Goal: Task Accomplishment & Management: Manage account settings

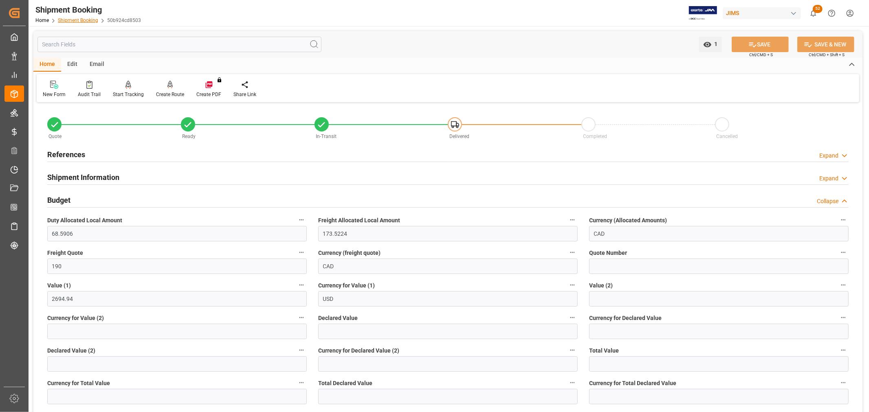
click at [75, 22] on link "Shipment Booking" at bounding box center [78, 21] width 40 height 6
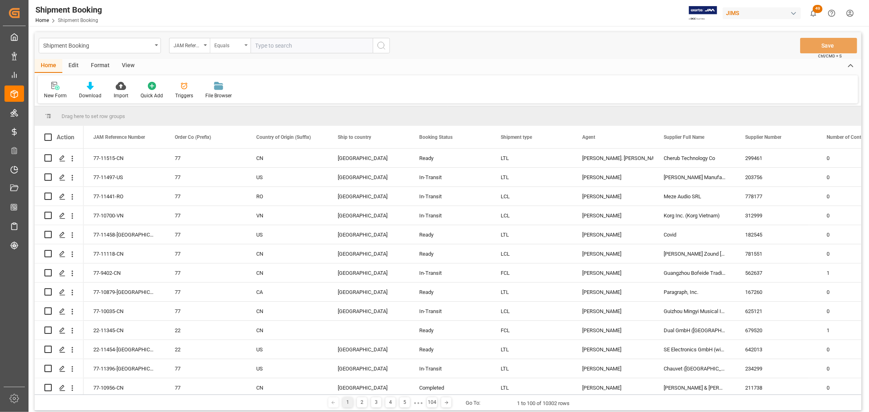
click at [246, 43] on div "Equals" at bounding box center [230, 45] width 41 height 15
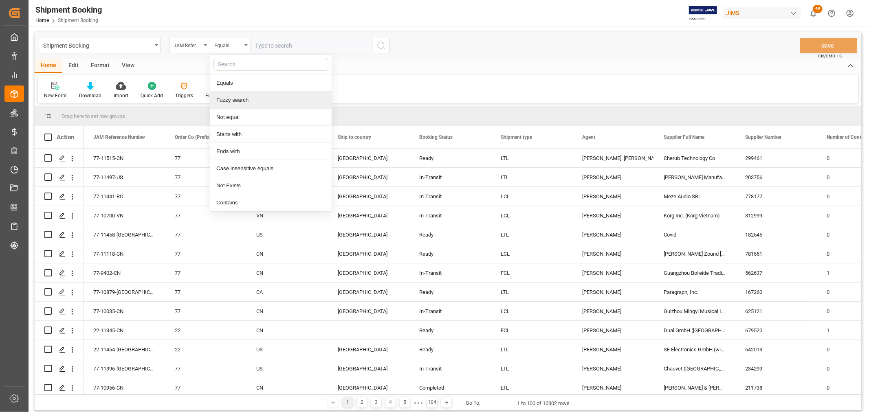
click at [235, 99] on div "Fuzzy search" at bounding box center [270, 100] width 121 height 17
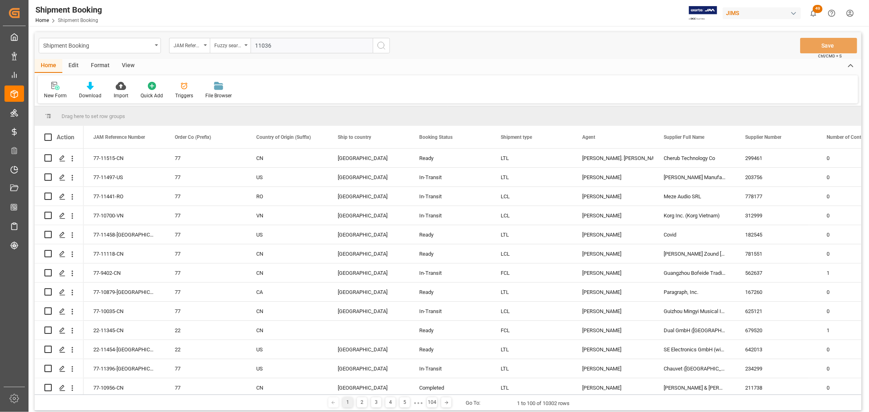
type input "11036"
click at [383, 46] on icon "search button" at bounding box center [381, 46] width 10 height 10
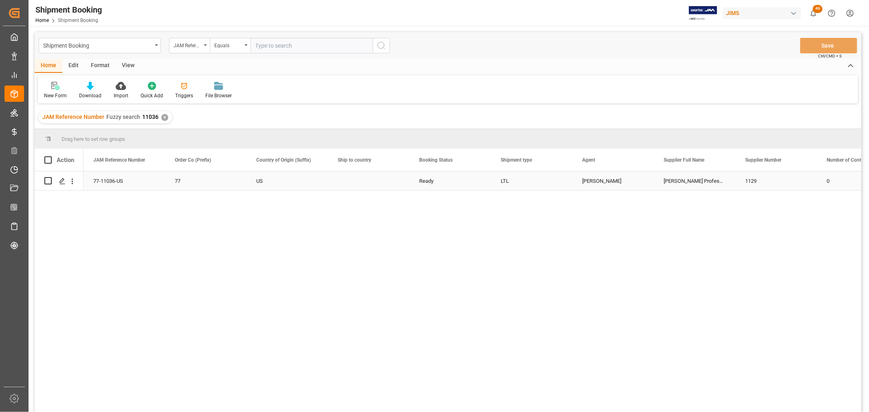
click at [601, 183] on div "[PERSON_NAME]" at bounding box center [613, 181] width 62 height 19
click at [637, 186] on icon "open menu" at bounding box center [639, 186] width 10 height 10
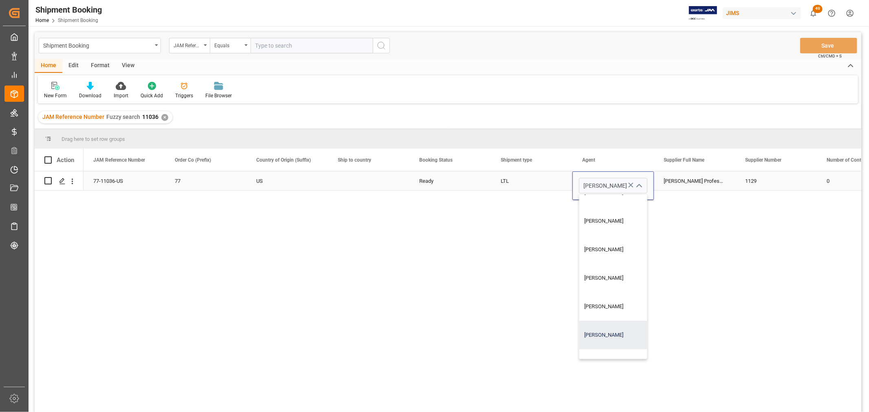
scroll to position [543, 0]
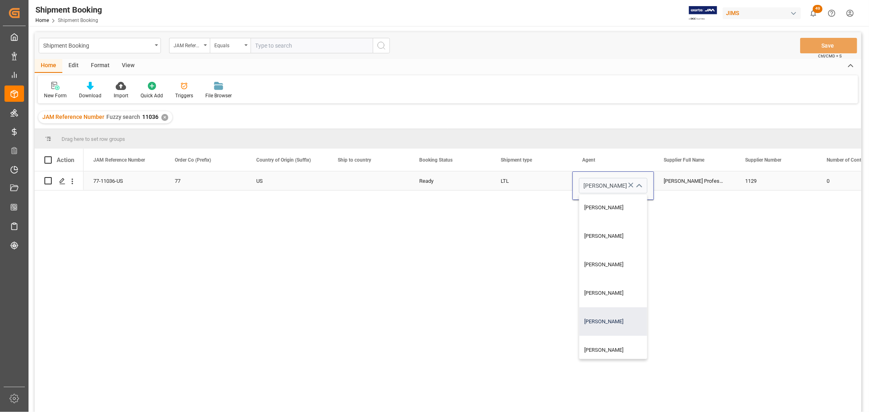
click at [618, 320] on div "[PERSON_NAME]" at bounding box center [624, 322] width 90 height 29
type input "[PERSON_NAME]"
click at [527, 177] on div "LTL" at bounding box center [532, 181] width 62 height 19
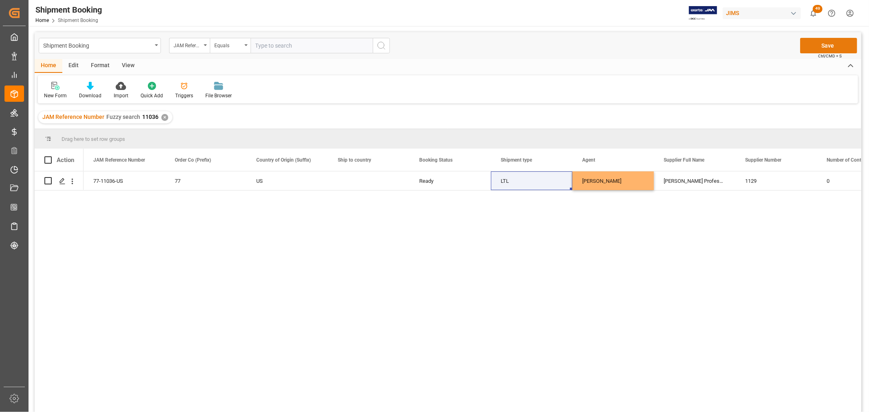
click at [823, 46] on button "Save" at bounding box center [828, 45] width 57 height 15
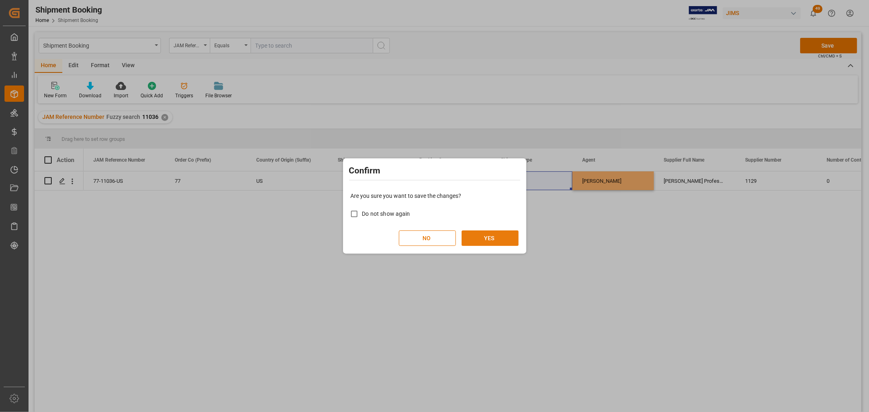
click at [492, 237] on button "YES" at bounding box center [490, 238] width 57 height 15
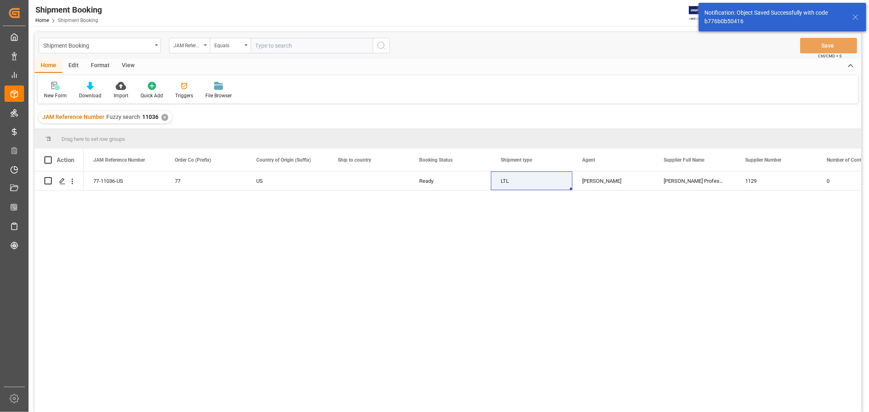
click at [226, 232] on div "77-11036-US 77 US Ready LTL [PERSON_NAME] Professional, Inc. 1129 0" at bounding box center [473, 295] width 778 height 246
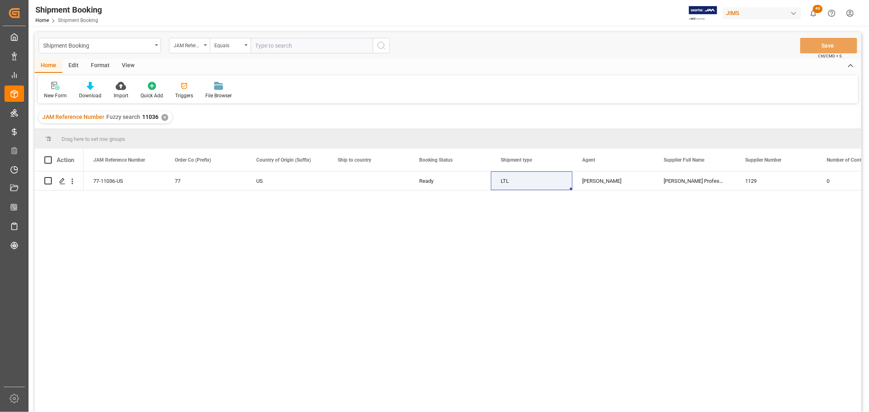
click at [311, 257] on div "77-11036-US 77 US Ready LTL [PERSON_NAME] Professional, Inc. 1129 0" at bounding box center [473, 295] width 778 height 246
click at [59, 184] on icon "Press SPACE to select this row." at bounding box center [62, 181] width 7 height 7
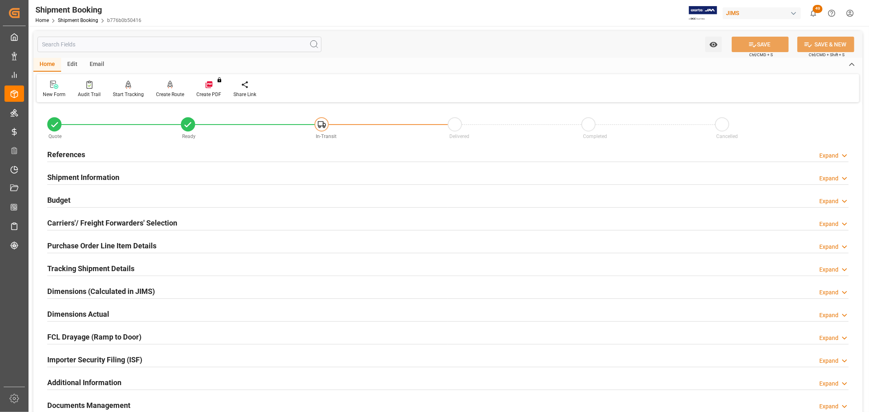
click at [68, 155] on h2 "References" at bounding box center [66, 154] width 38 height 11
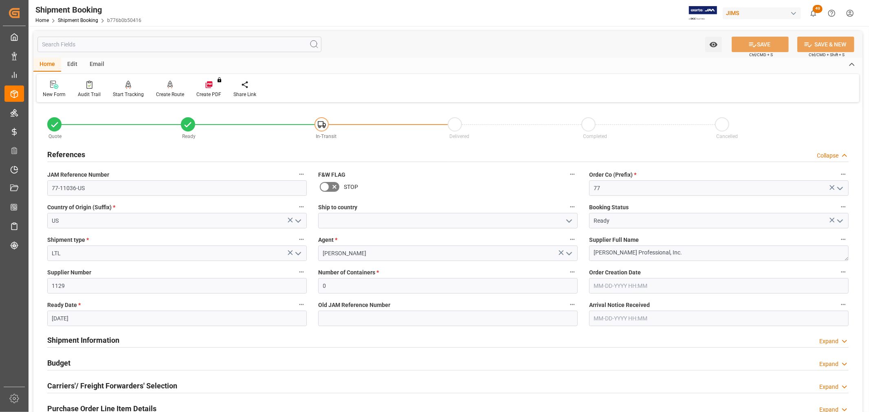
click at [68, 155] on h2 "References" at bounding box center [66, 154] width 38 height 11
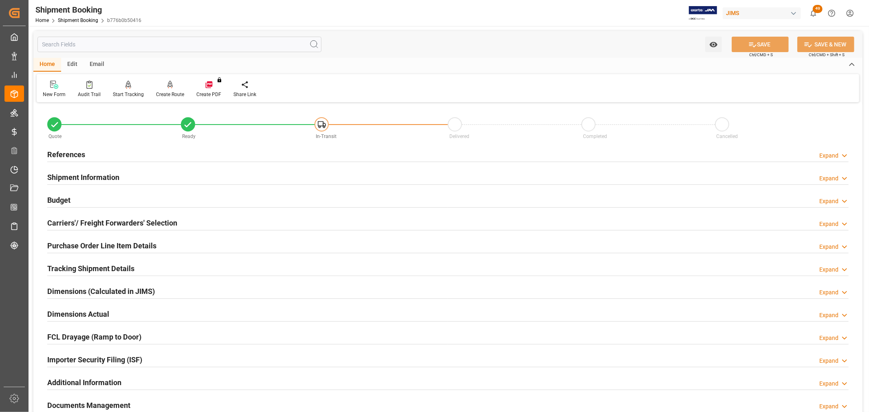
click at [68, 155] on h2 "References" at bounding box center [66, 154] width 38 height 11
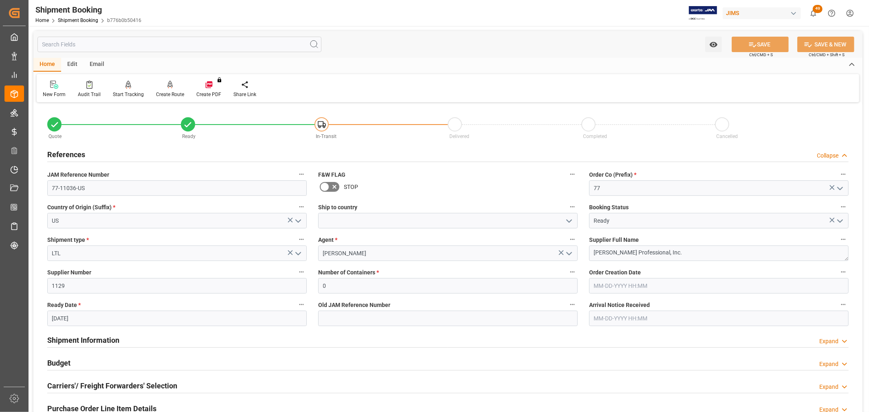
click at [53, 363] on h2 "Budget" at bounding box center [58, 363] width 23 height 11
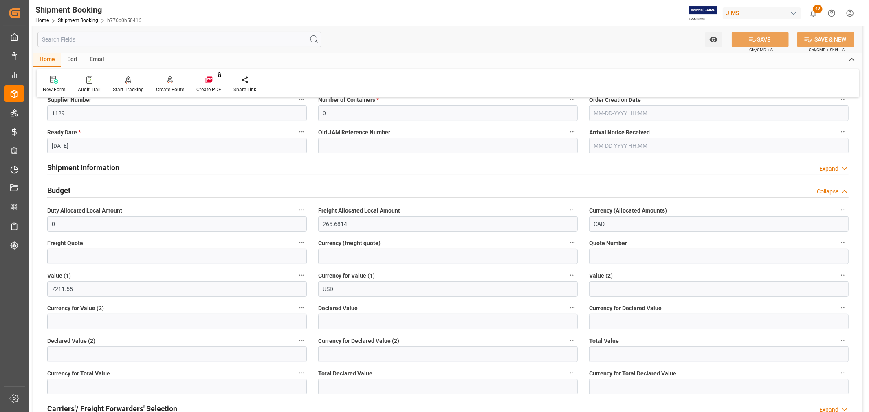
scroll to position [181, 0]
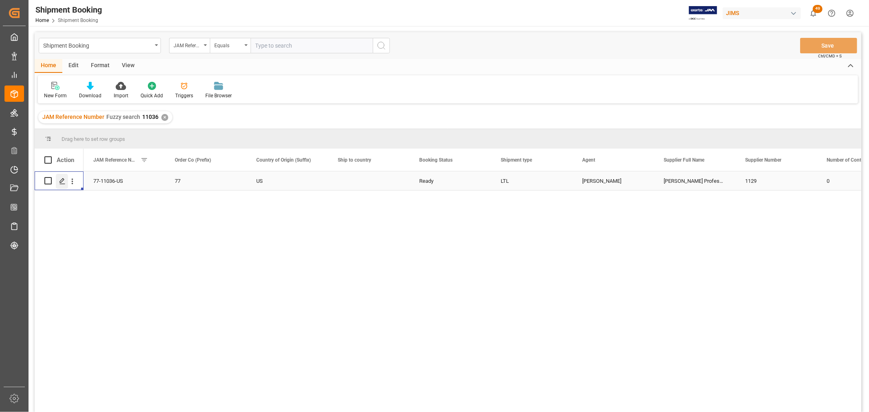
click at [64, 182] on icon "Press SPACE to select this row." at bounding box center [62, 181] width 7 height 7
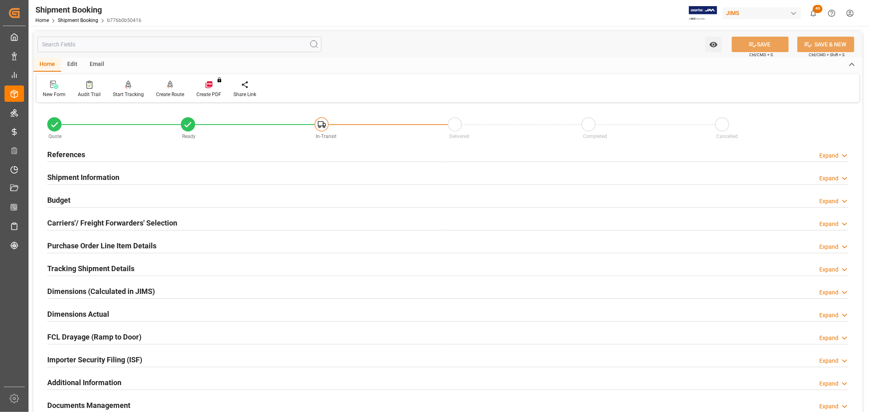
click at [102, 216] on div "Carriers'/ Freight Forwarders' Selection" at bounding box center [112, 222] width 130 height 15
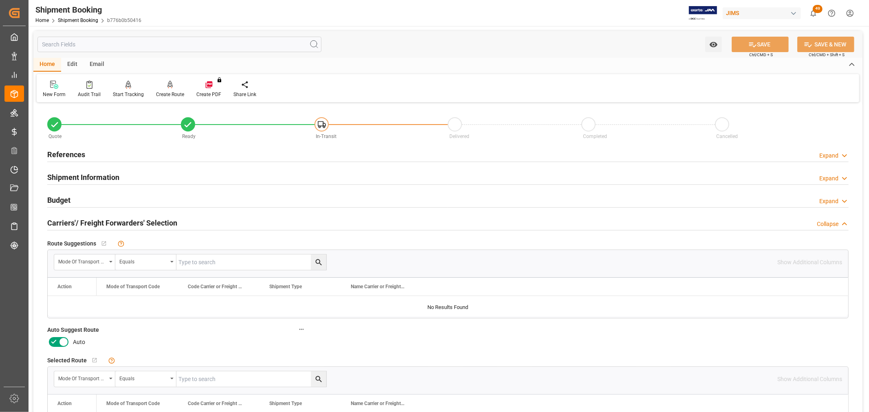
click at [55, 339] on icon at bounding box center [54, 342] width 10 height 10
click at [0, 0] on input "checkbox" at bounding box center [0, 0] width 0 height 0
click at [752, 42] on icon at bounding box center [752, 44] width 9 height 9
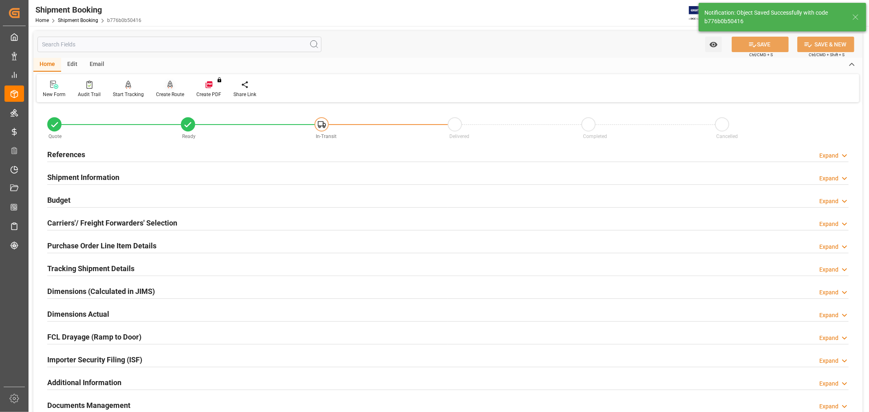
click at [174, 92] on div "Create Route" at bounding box center [170, 94] width 28 height 7
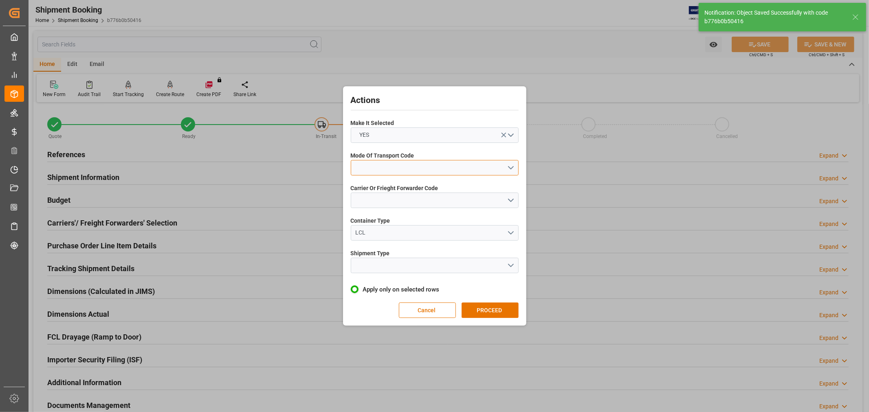
click at [385, 161] on button "open menu" at bounding box center [435, 167] width 168 height 15
click at [396, 238] on div "5- COURIER GROUND" at bounding box center [434, 238] width 167 height 17
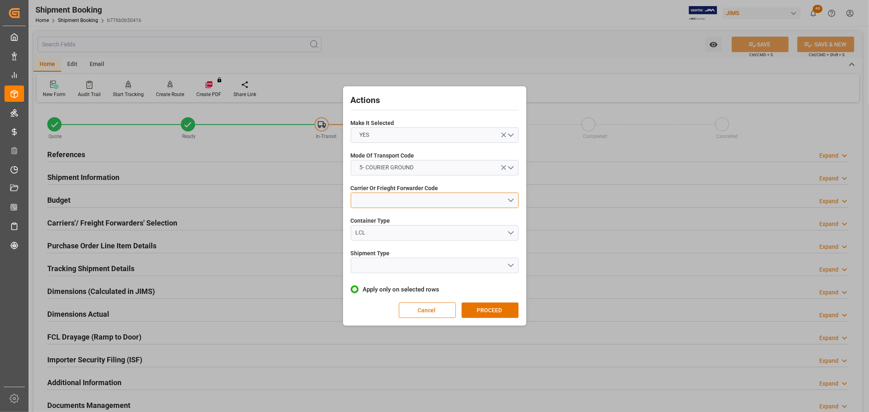
click at [368, 203] on button "open menu" at bounding box center [435, 200] width 168 height 15
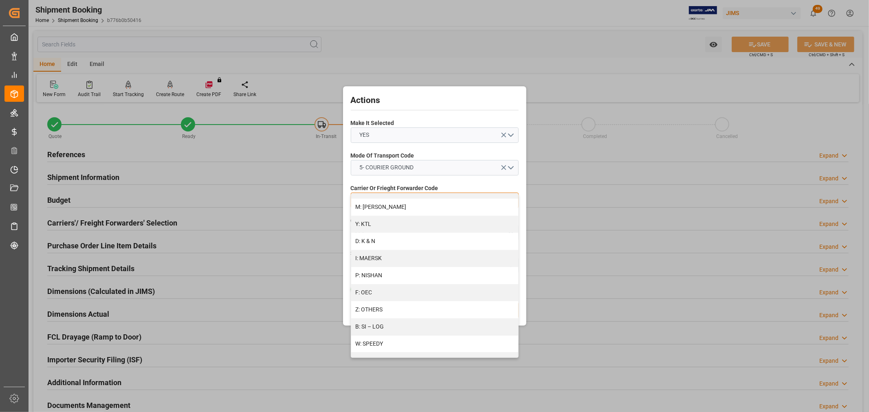
scroll to position [407, 0]
click at [410, 339] on div "R: UPS STANDARD GROUND" at bounding box center [434, 342] width 167 height 17
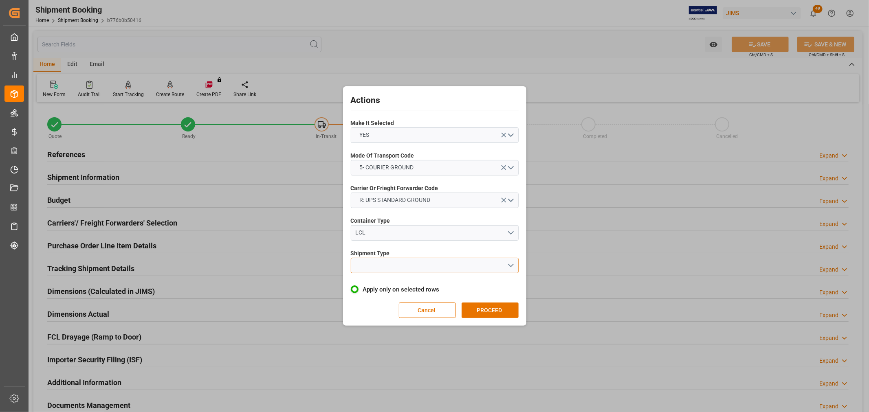
click at [363, 270] on button "open menu" at bounding box center [435, 265] width 168 height 15
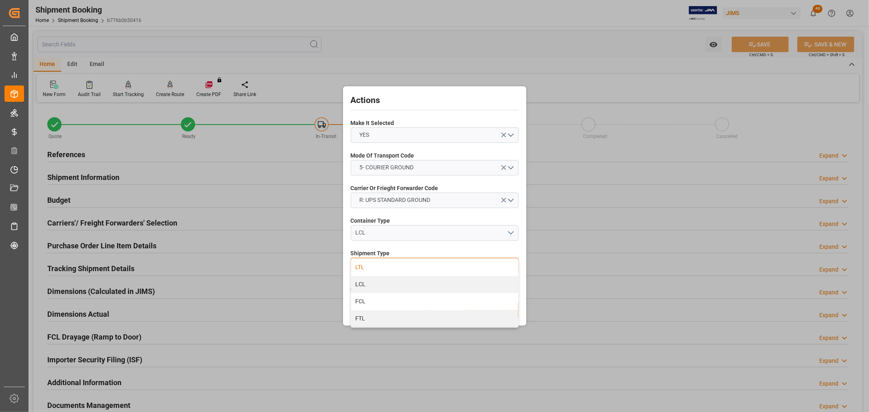
click at [365, 269] on div "LTL" at bounding box center [434, 267] width 167 height 17
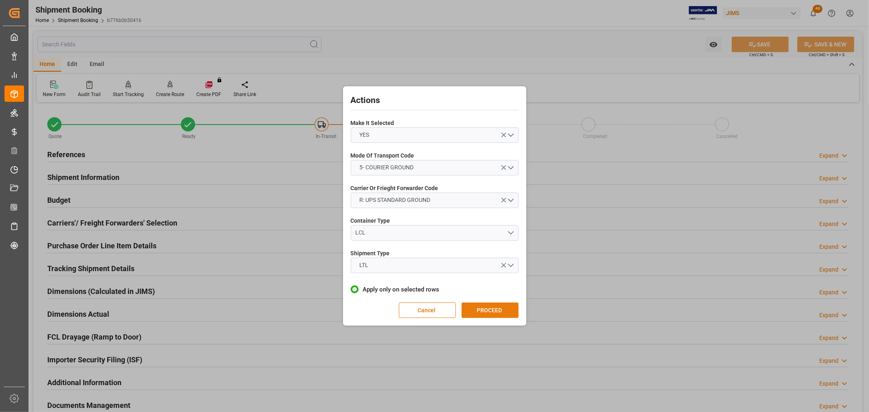
click at [483, 310] on button "PROCEED" at bounding box center [490, 310] width 57 height 15
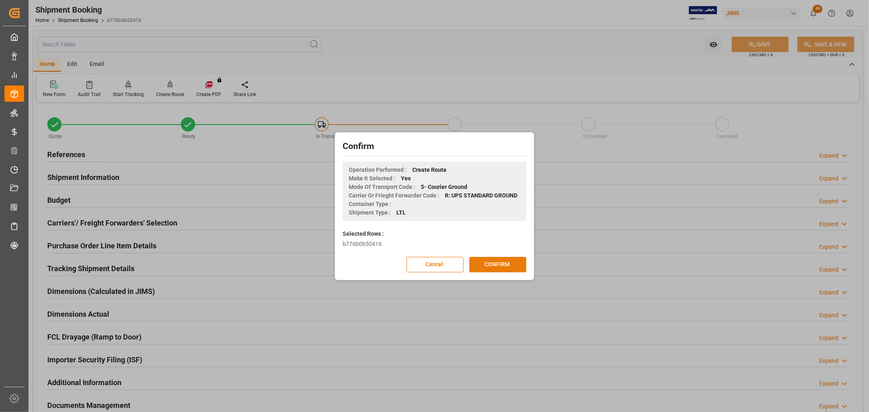
click at [501, 266] on button "CONFIRM" at bounding box center [497, 264] width 57 height 15
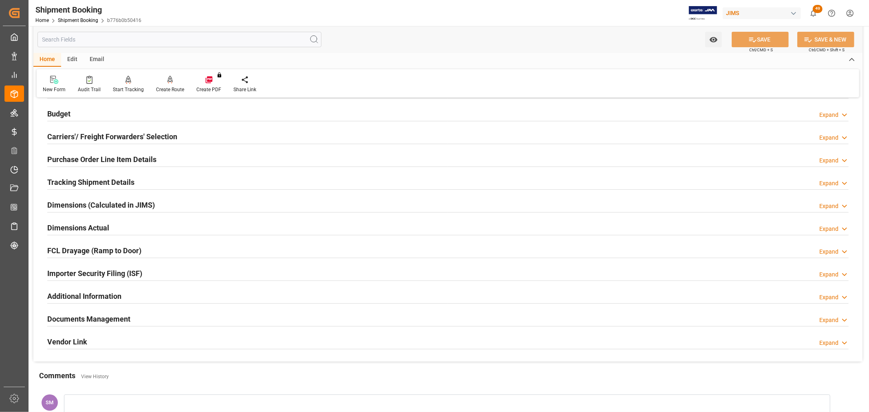
scroll to position [181, 0]
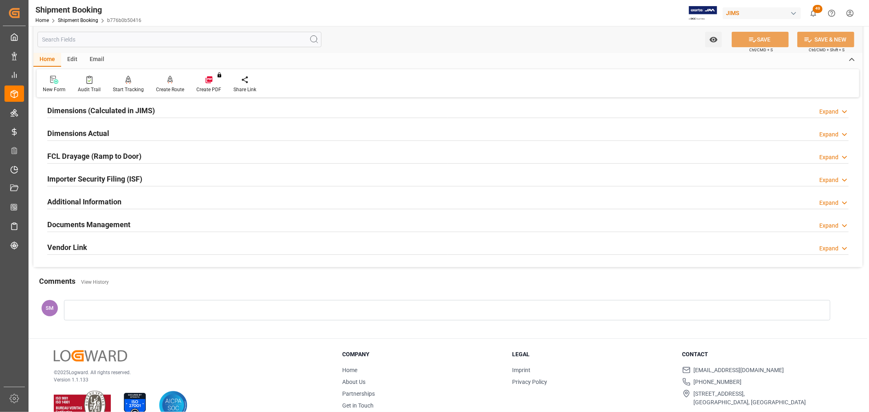
click at [105, 227] on h2 "Documents Management" at bounding box center [88, 224] width 83 height 11
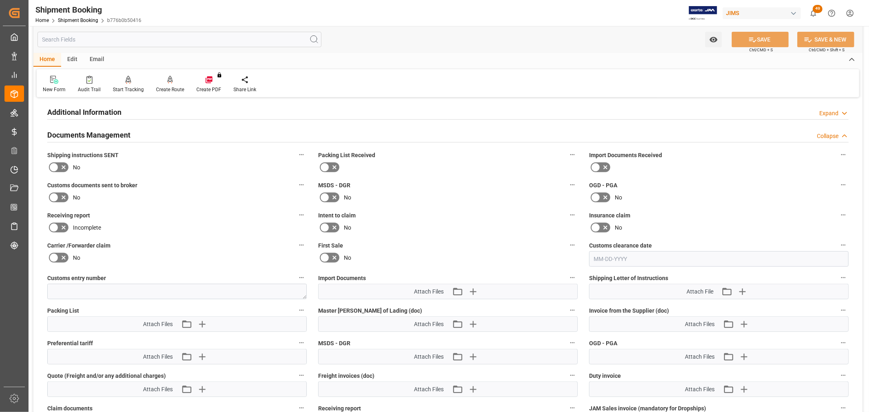
scroll to position [271, 0]
click at [473, 288] on icon "button" at bounding box center [473, 291] width 8 height 8
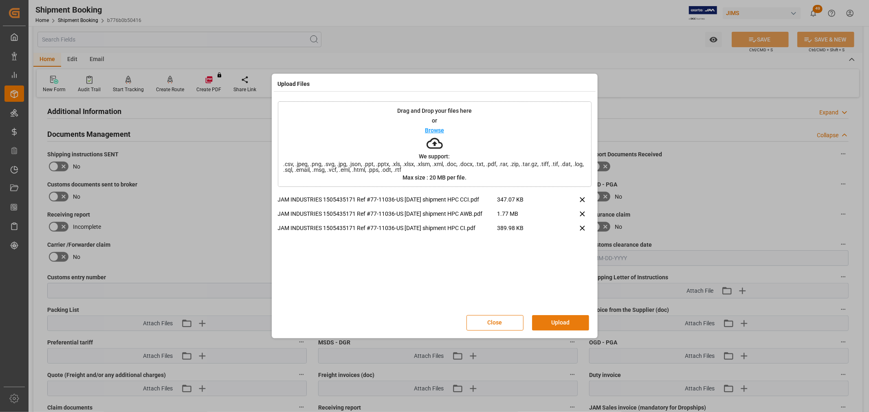
click at [564, 320] on button "Upload" at bounding box center [560, 322] width 57 height 15
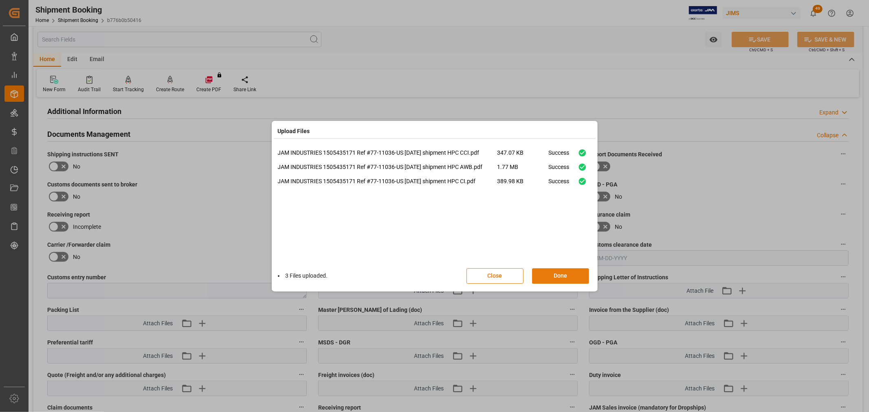
click at [571, 275] on button "Done" at bounding box center [560, 275] width 57 height 15
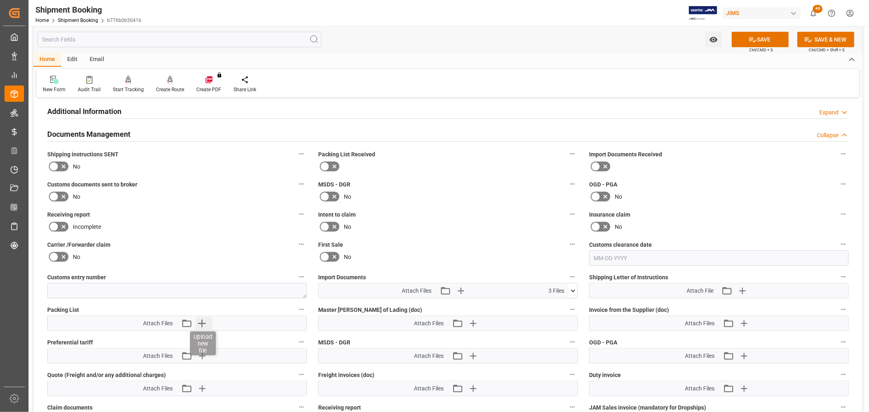
click at [202, 320] on icon "button" at bounding box center [202, 324] width 8 height 8
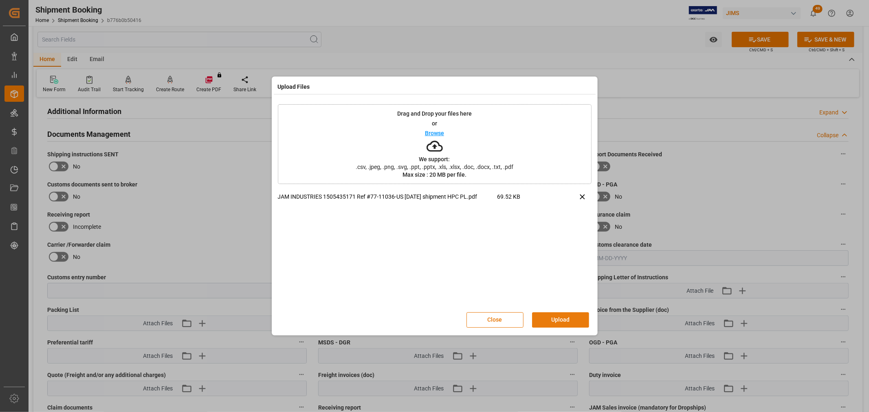
click at [557, 323] on button "Upload" at bounding box center [560, 319] width 57 height 15
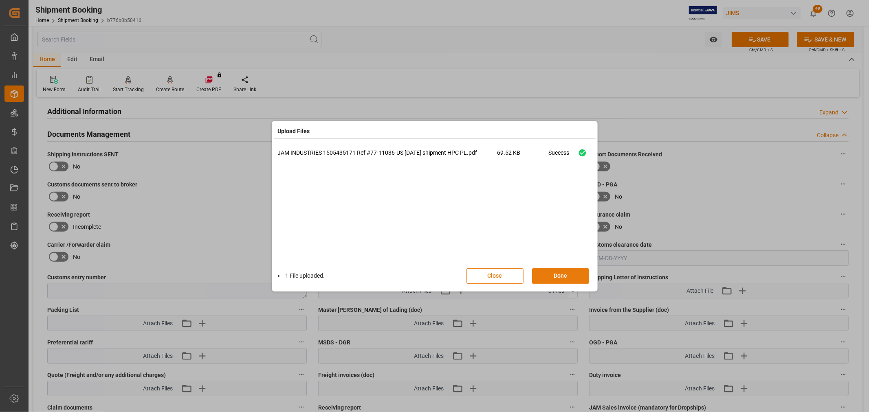
click at [559, 278] on button "Done" at bounding box center [560, 275] width 57 height 15
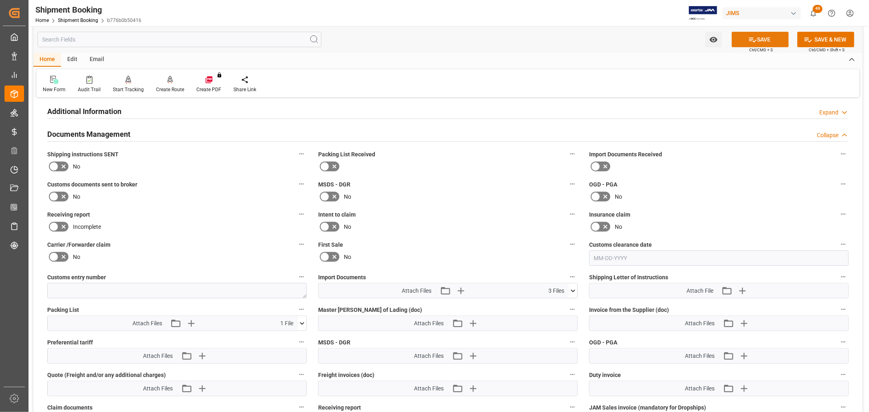
click at [777, 39] on button "SAVE" at bounding box center [760, 39] width 57 height 15
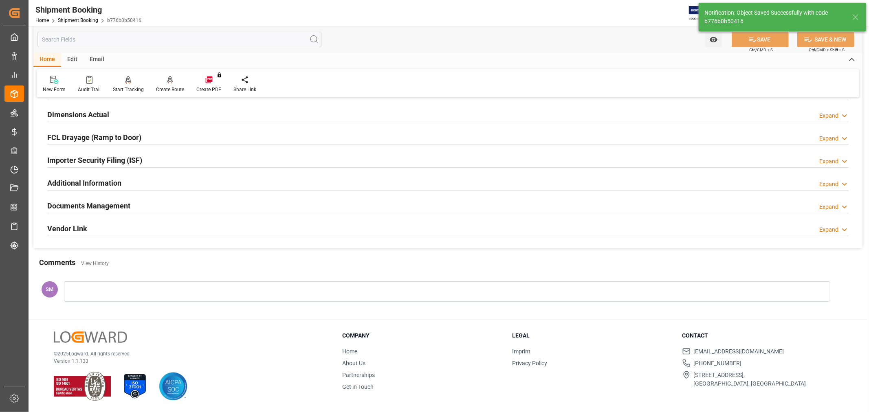
scroll to position [200, 0]
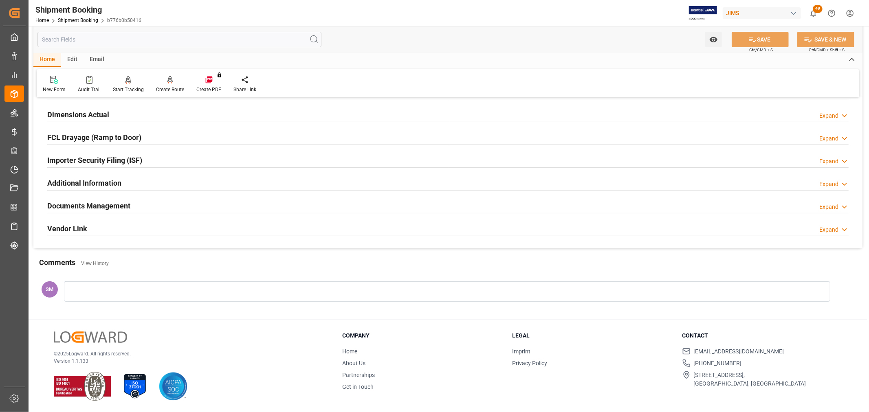
click at [85, 208] on h2 "Documents Management" at bounding box center [88, 205] width 83 height 11
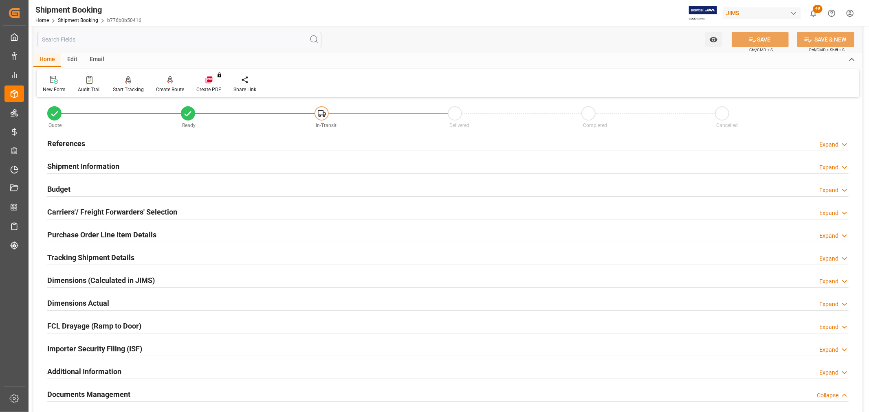
scroll to position [0, 0]
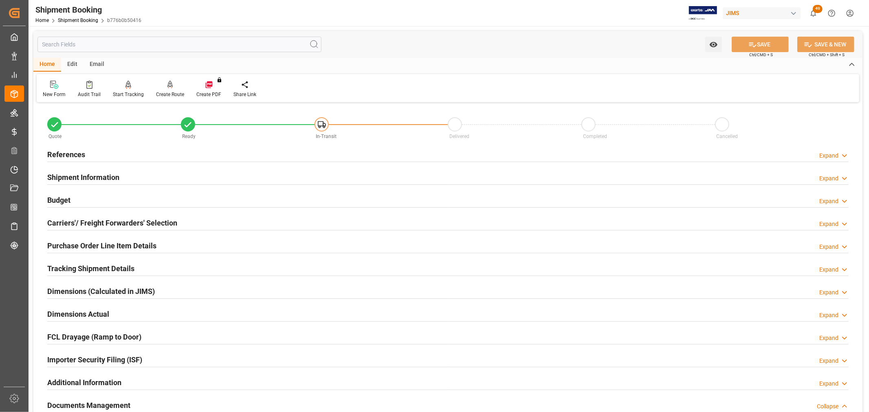
click at [63, 244] on h2 "Purchase Order Line Item Details" at bounding box center [101, 245] width 109 height 11
